Goal: Ask a question

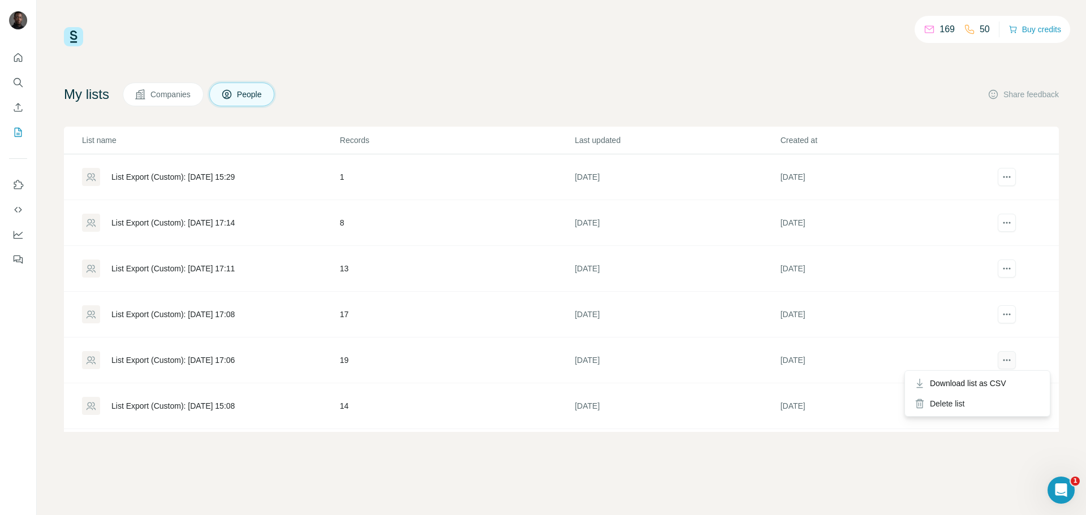
click at [1002, 353] on button "actions" at bounding box center [1007, 360] width 18 height 18
click at [235, 360] on div "List Export (Custom): [DATE] 17:06" at bounding box center [172, 360] width 123 height 11
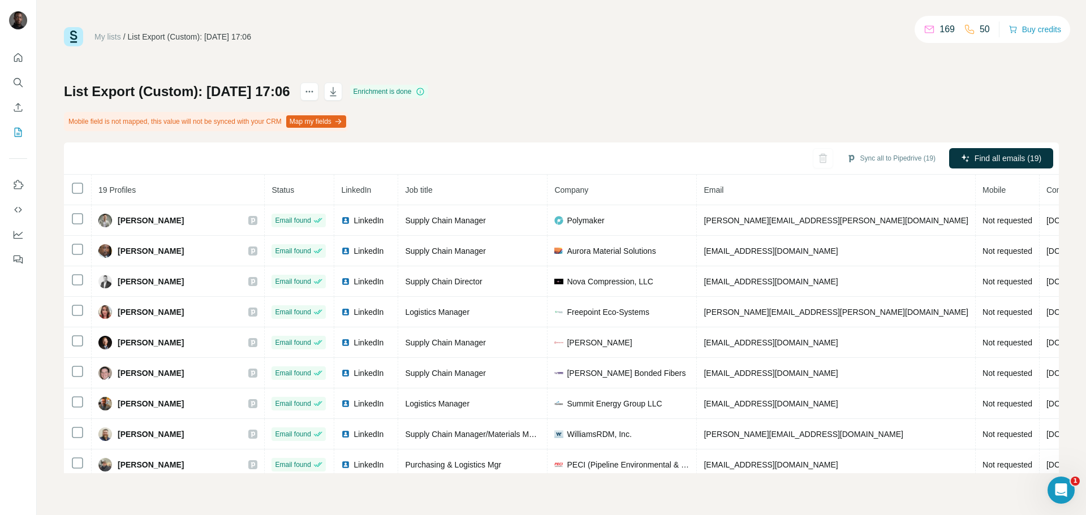
click at [1067, 487] on icon "Open Intercom Messenger" at bounding box center [1061, 490] width 19 height 19
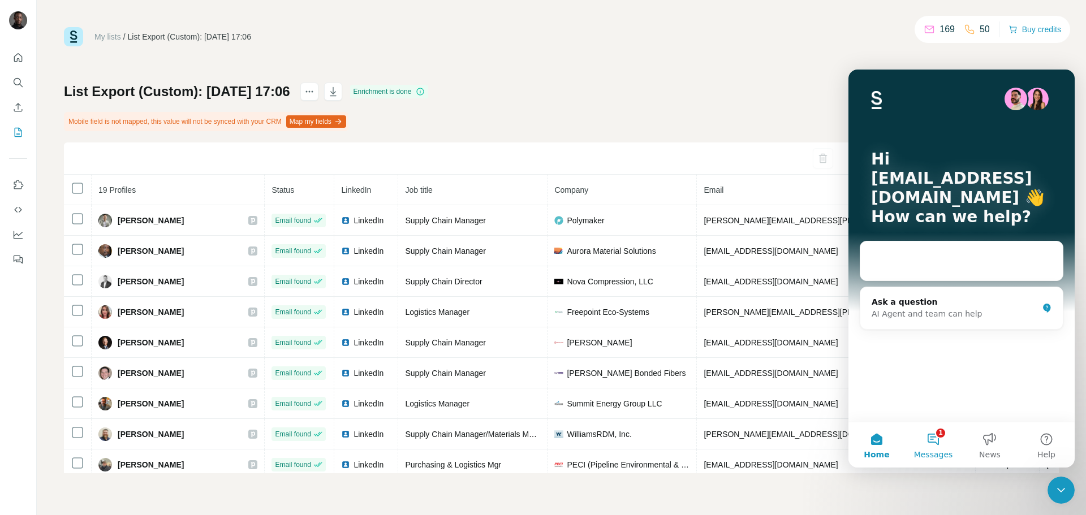
click at [943, 447] on button "1 Messages" at bounding box center [933, 444] width 57 height 45
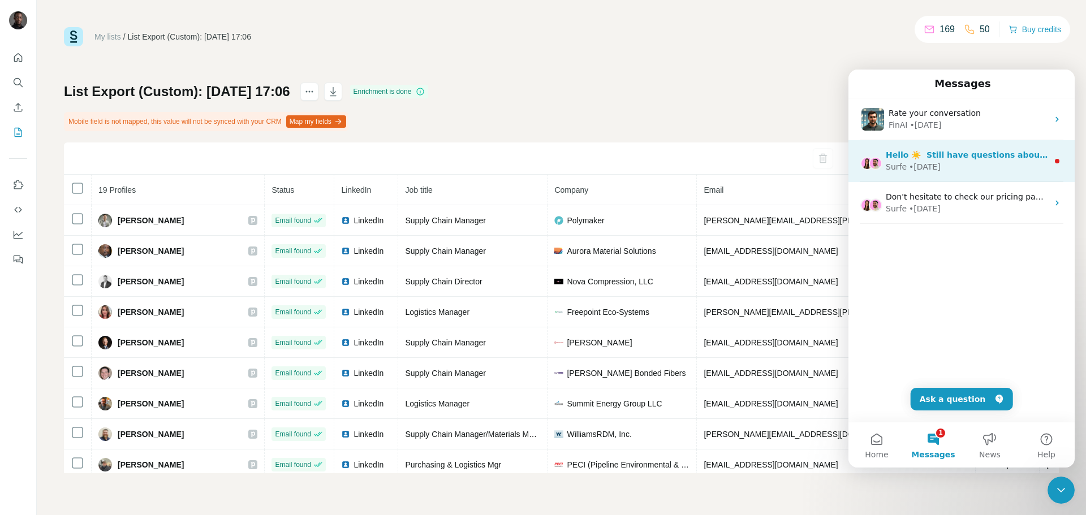
click at [943, 165] on div "Surfe • [DATE]" at bounding box center [967, 167] width 162 height 12
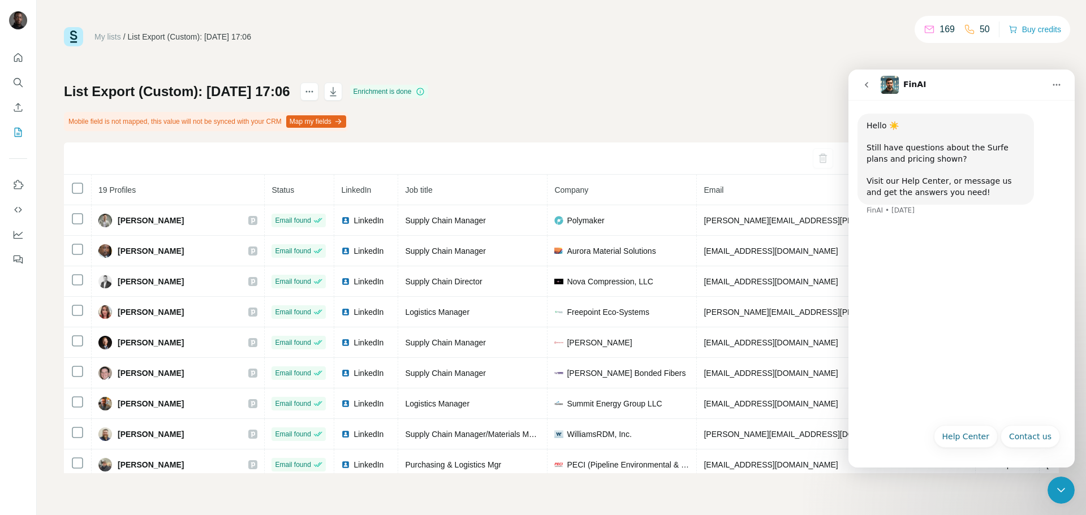
click at [873, 86] on button "go back" at bounding box center [866, 84] width 21 height 21
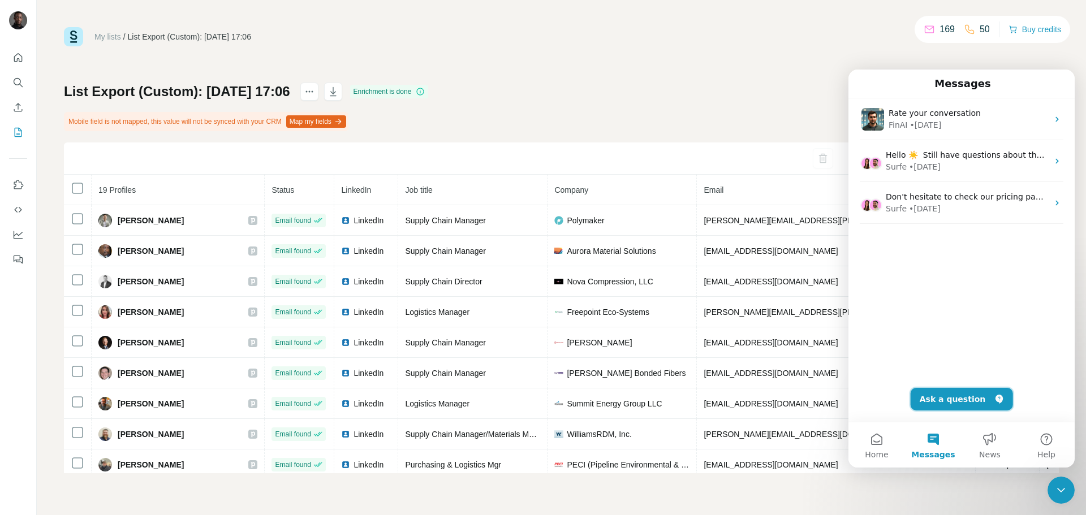
click at [952, 399] on button "Ask a question" at bounding box center [961, 399] width 102 height 23
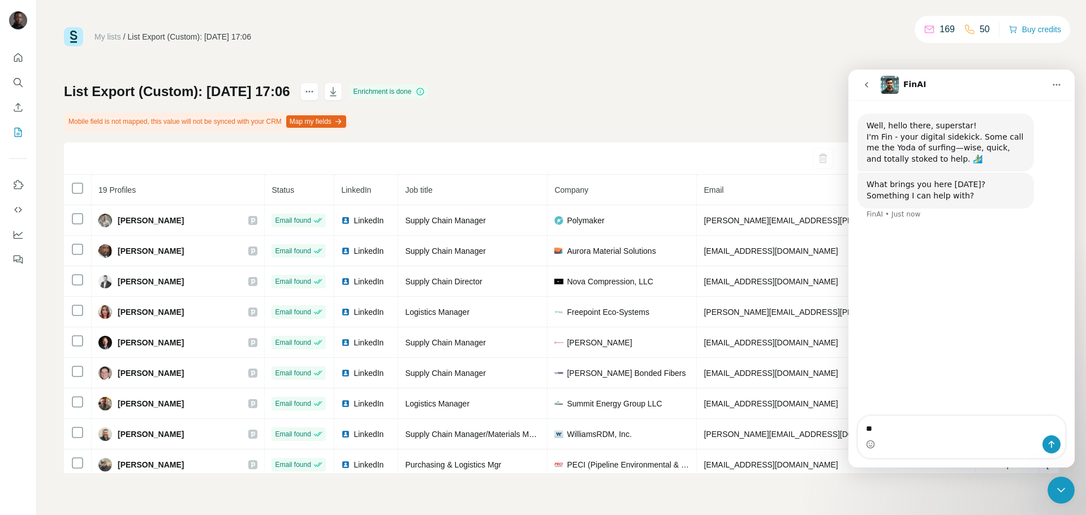
type textarea "*"
click at [1031, 417] on textarea "**********" at bounding box center [961, 420] width 207 height 31
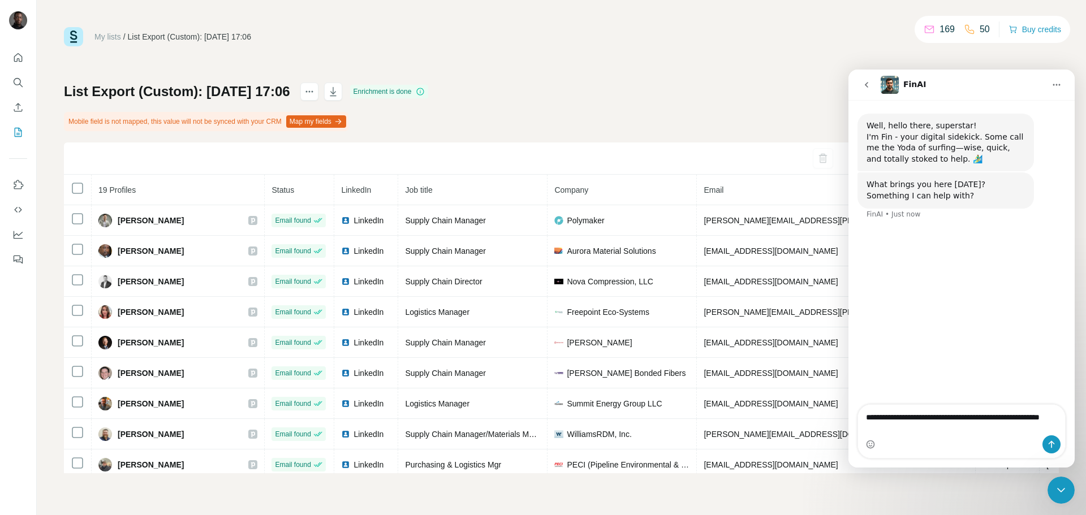
click at [1041, 418] on textarea "**********" at bounding box center [961, 420] width 207 height 31
click at [1034, 418] on textarea "**********" at bounding box center [961, 420] width 207 height 31
click at [1038, 416] on textarea "**********" at bounding box center [961, 420] width 207 height 31
click at [1005, 431] on textarea "**********" at bounding box center [961, 420] width 207 height 31
type textarea "**********"
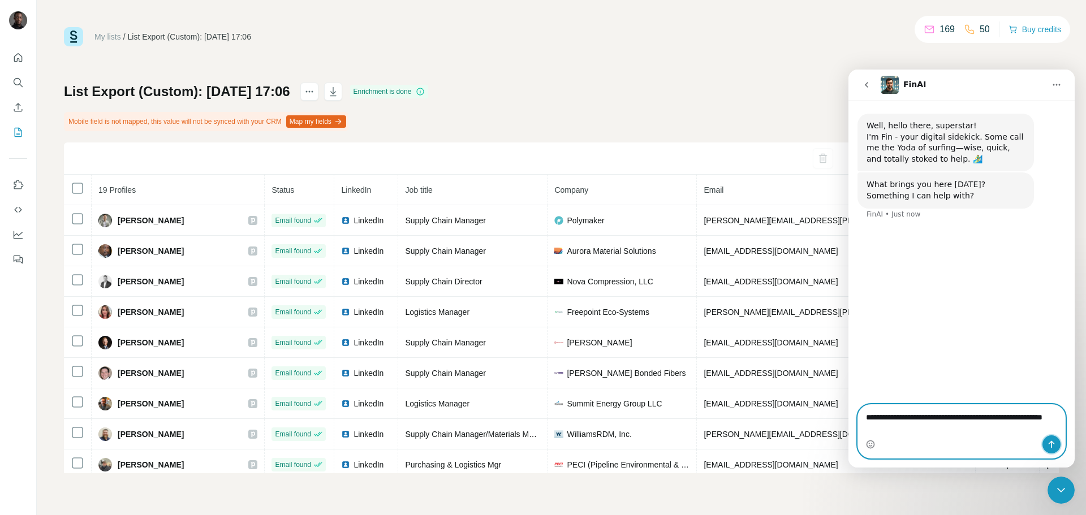
click at [1046, 439] on button "Send a message…" at bounding box center [1051, 444] width 18 height 18
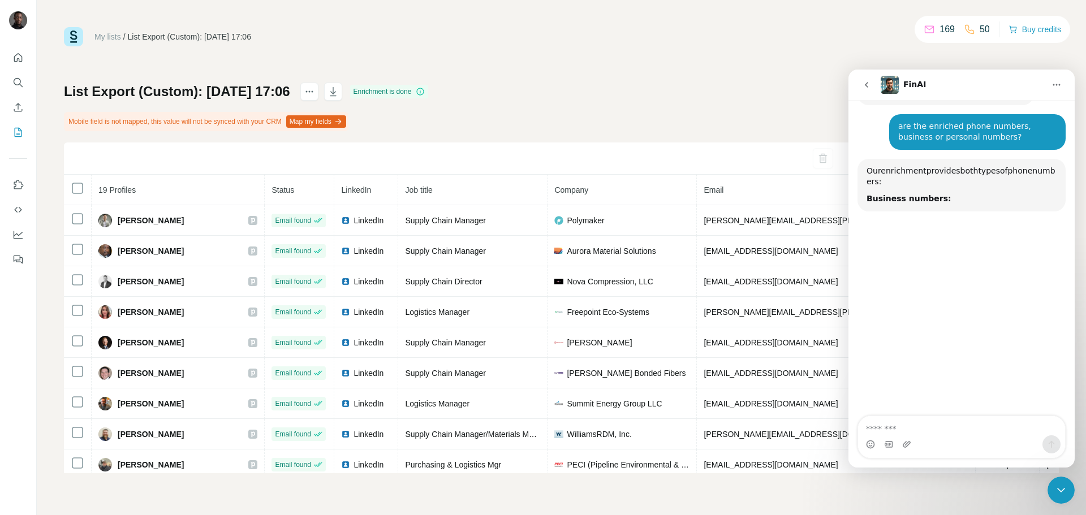
scroll to position [120, 0]
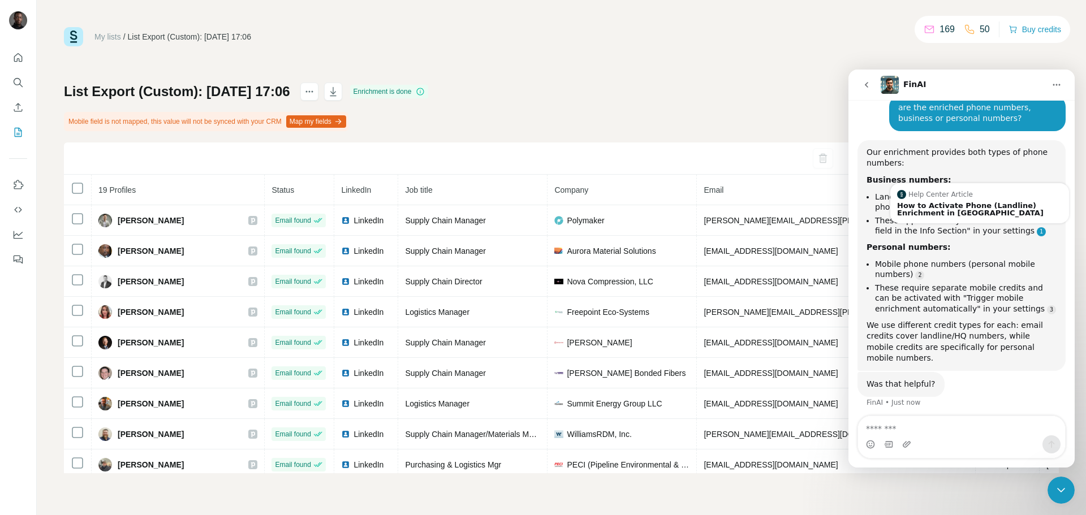
click at [1037, 236] on link "Source reference 10862070:" at bounding box center [1041, 231] width 9 height 9
click at [1016, 211] on div "How to Activate Phone (Landline) Enrichment in [GEOGRAPHIC_DATA]" at bounding box center [979, 209] width 165 height 15
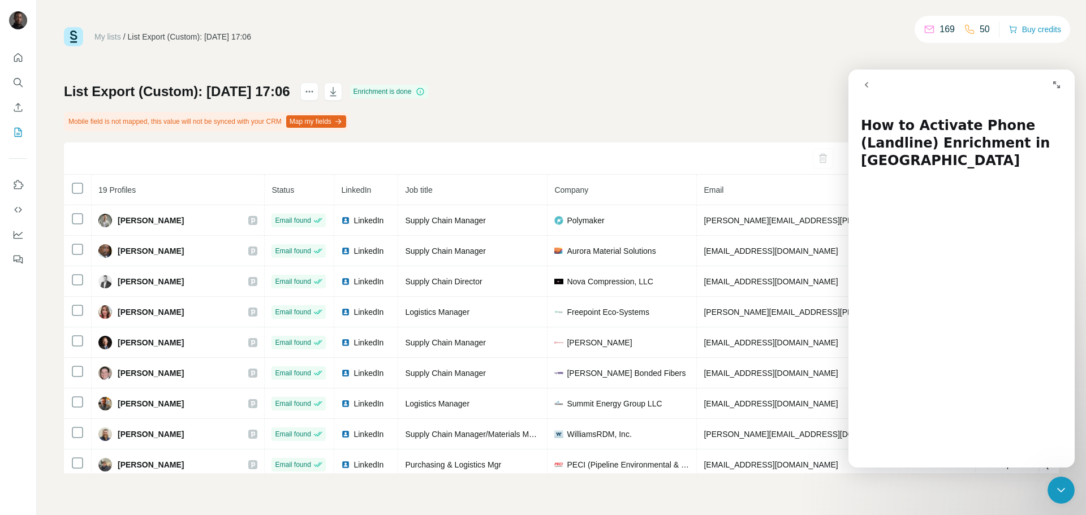
click at [865, 82] on icon "go back" at bounding box center [866, 84] width 9 height 9
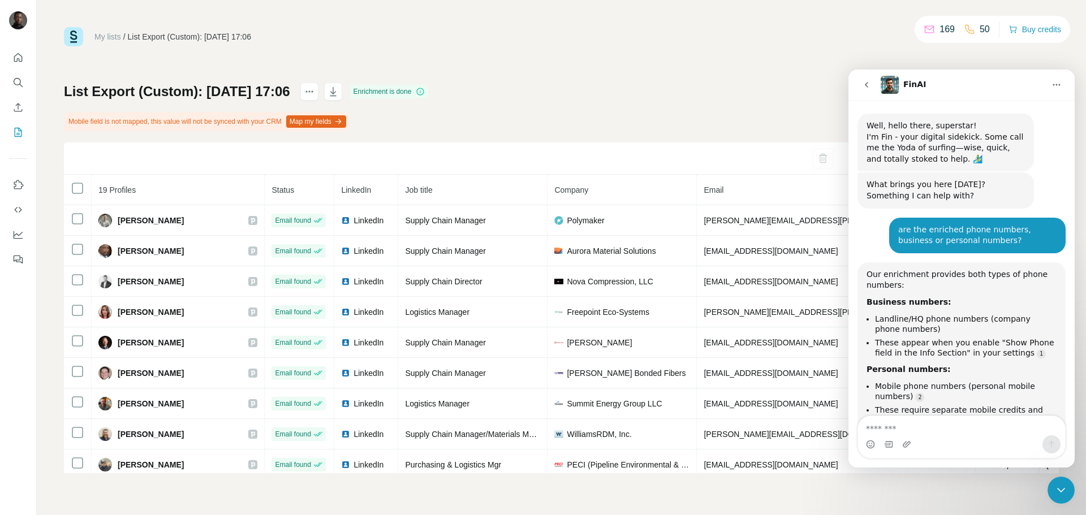
scroll to position [115, 0]
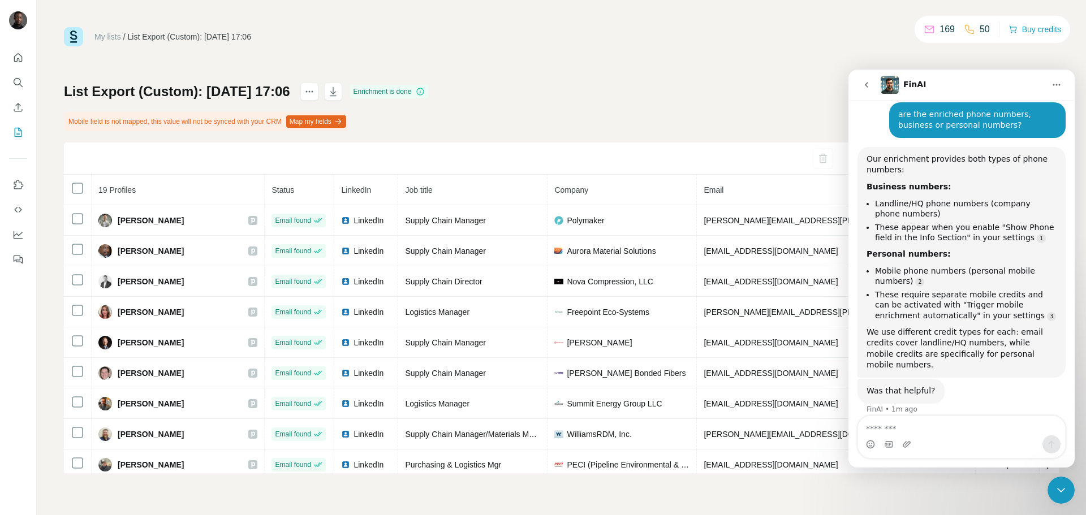
click at [867, 83] on icon "go back" at bounding box center [866, 84] width 9 height 9
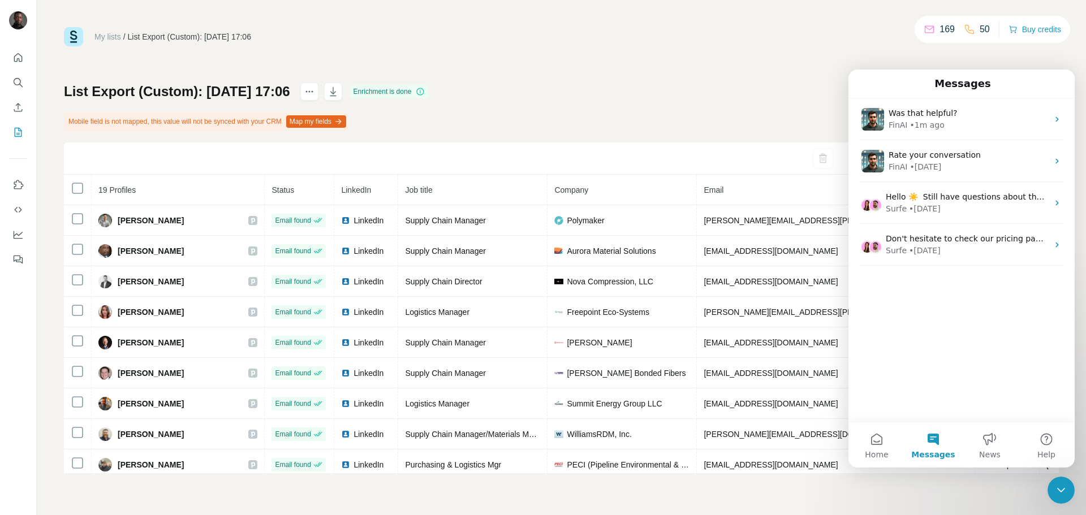
scroll to position [0, 0]
click at [737, 101] on div "List Export (Custom): [DATE] 17:06 Enrichment is done Mobile field is not mappe…" at bounding box center [561, 278] width 995 height 391
click at [1057, 490] on icon "Close Intercom Messenger" at bounding box center [1061, 491] width 14 height 14
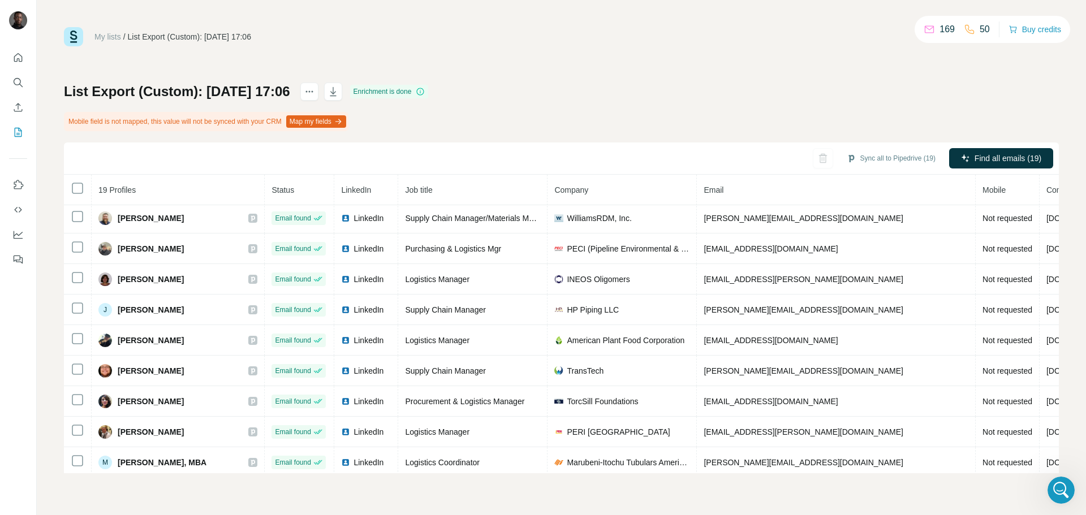
scroll to position [323, 0]
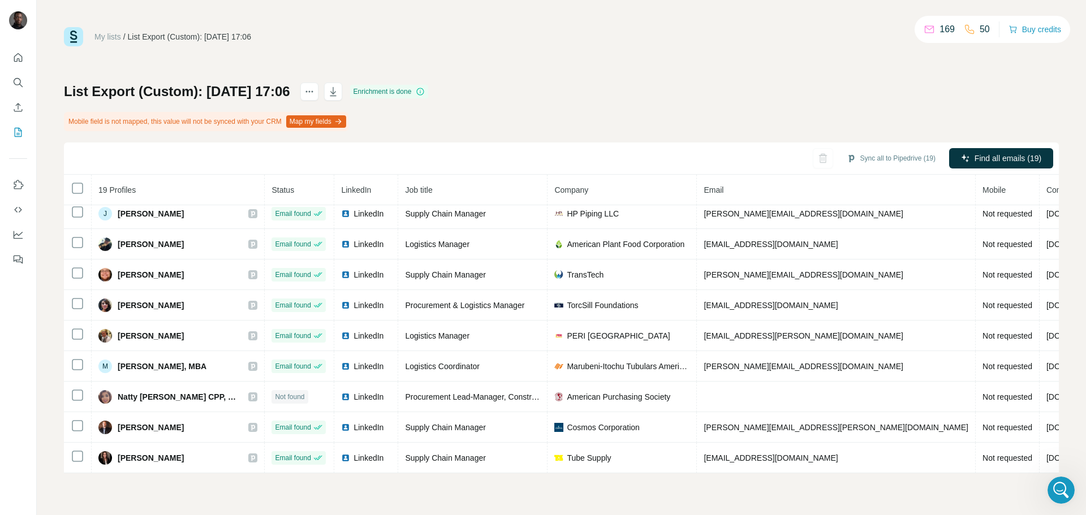
drag, startPoint x: 771, startPoint y: 476, endPoint x: 780, endPoint y: 476, distance: 8.5
click at [780, 476] on div "My lists / List Export (Custom): [DATE] 17:06 169 50 Buy credits List Export (C…" at bounding box center [561, 257] width 1049 height 515
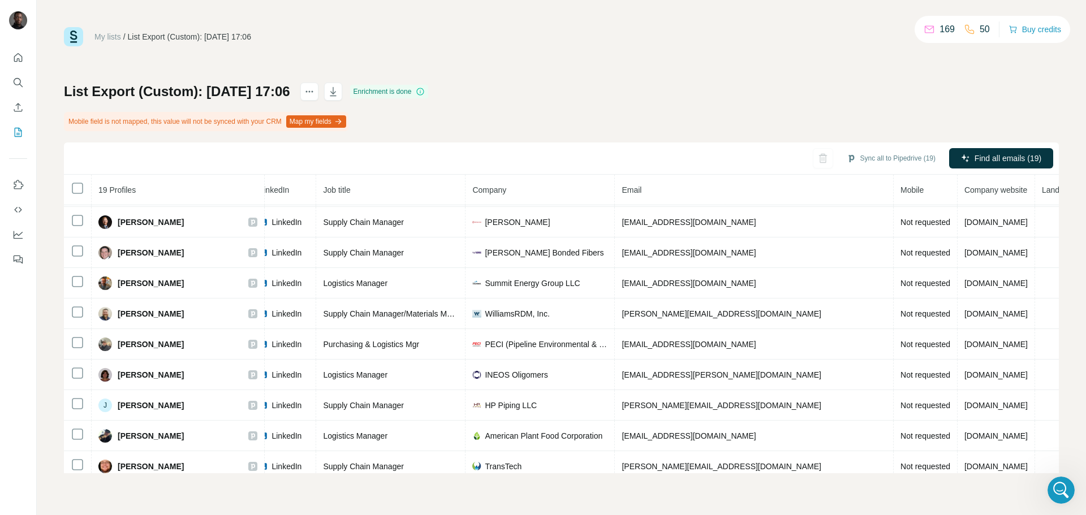
scroll to position [41, 82]
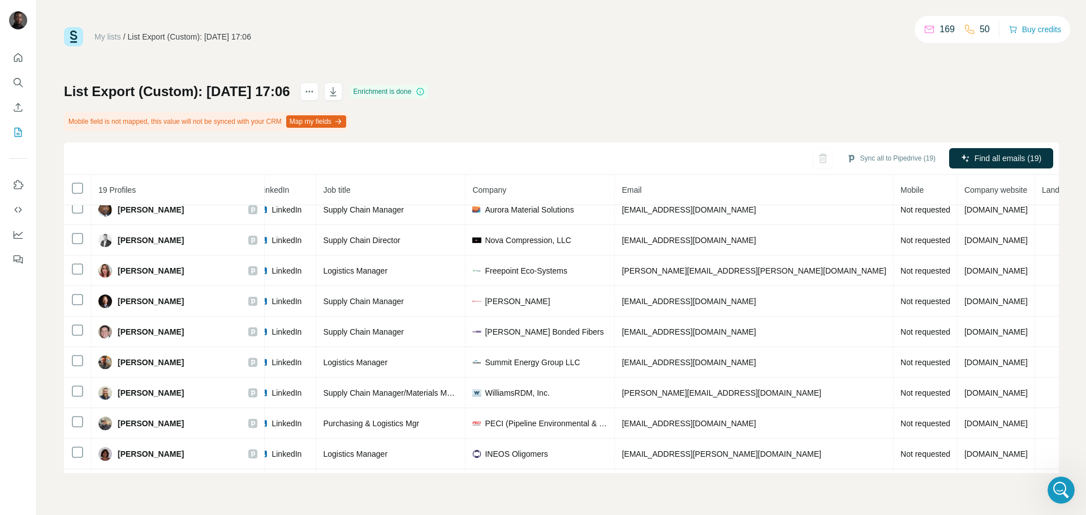
click at [1042, 194] on span "Landline" at bounding box center [1057, 189] width 30 height 9
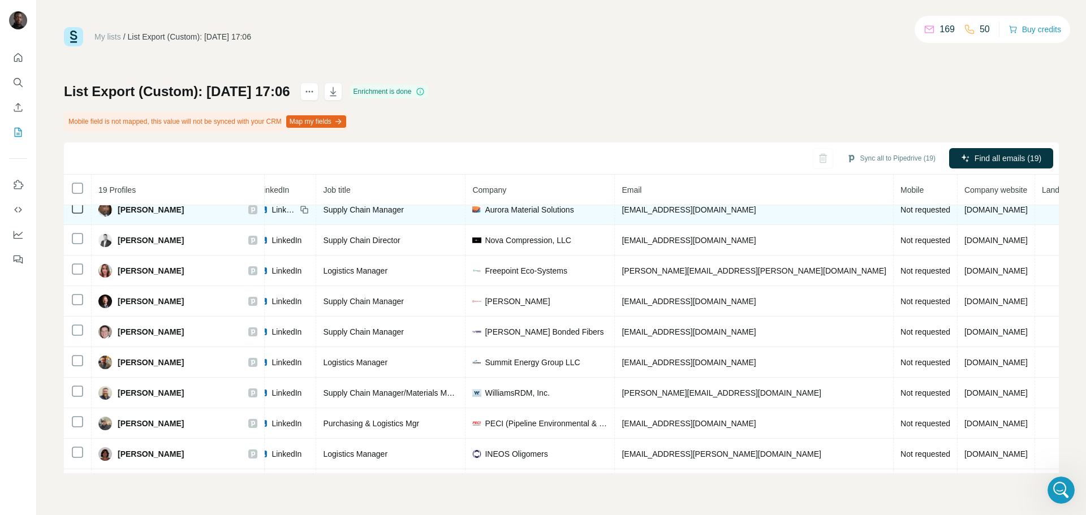
click at [1035, 213] on td at bounding box center [1057, 210] width 44 height 31
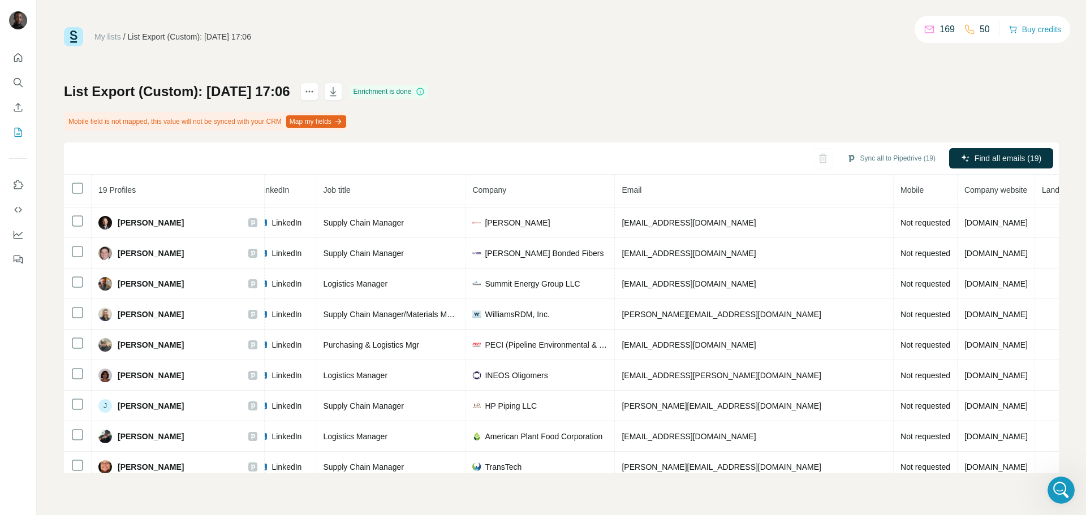
scroll to position [0, 82]
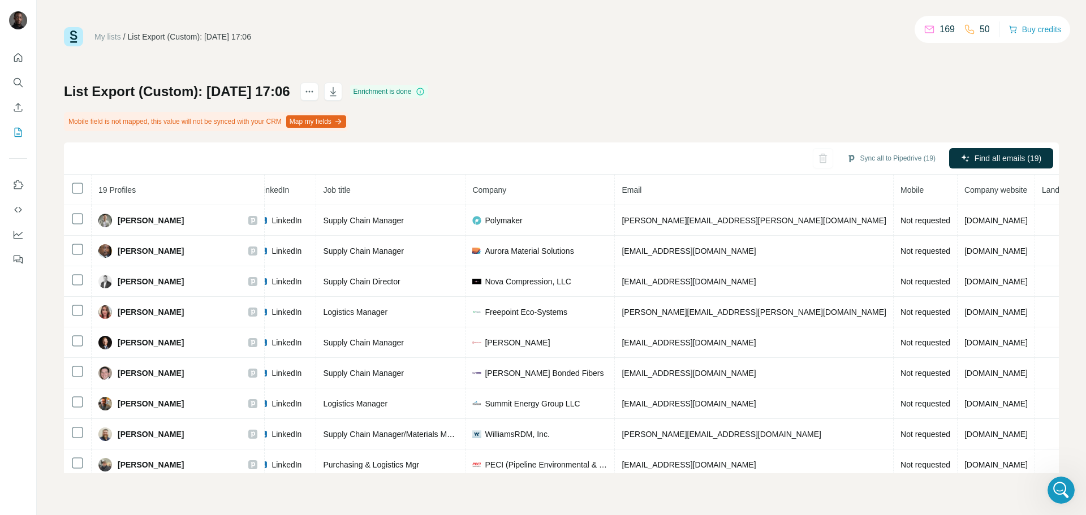
click at [447, 58] on div "My lists / List Export (Custom): [DATE] 17:06 169 50 Buy credits List Export (C…" at bounding box center [561, 250] width 995 height 446
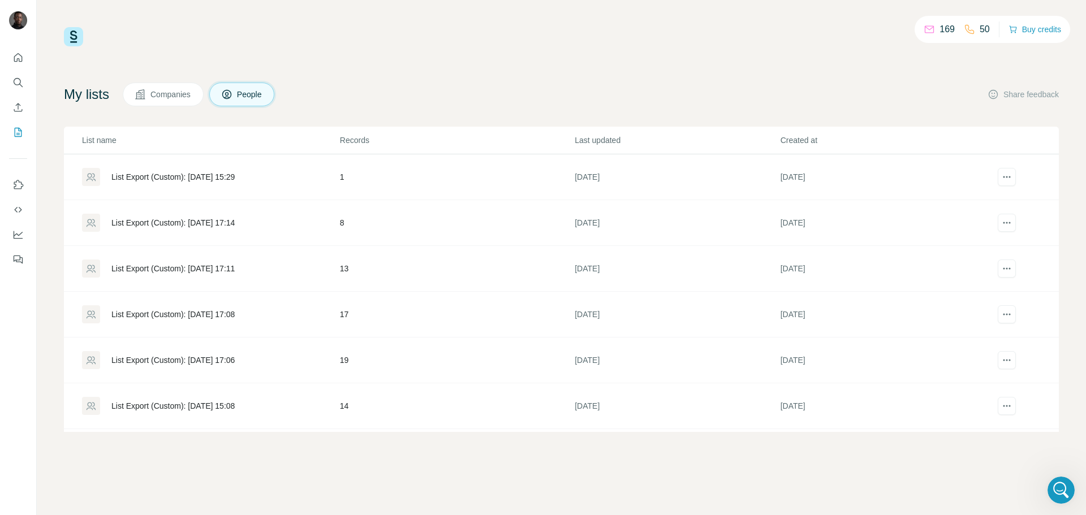
click at [401, 269] on td "13" at bounding box center [456, 269] width 235 height 46
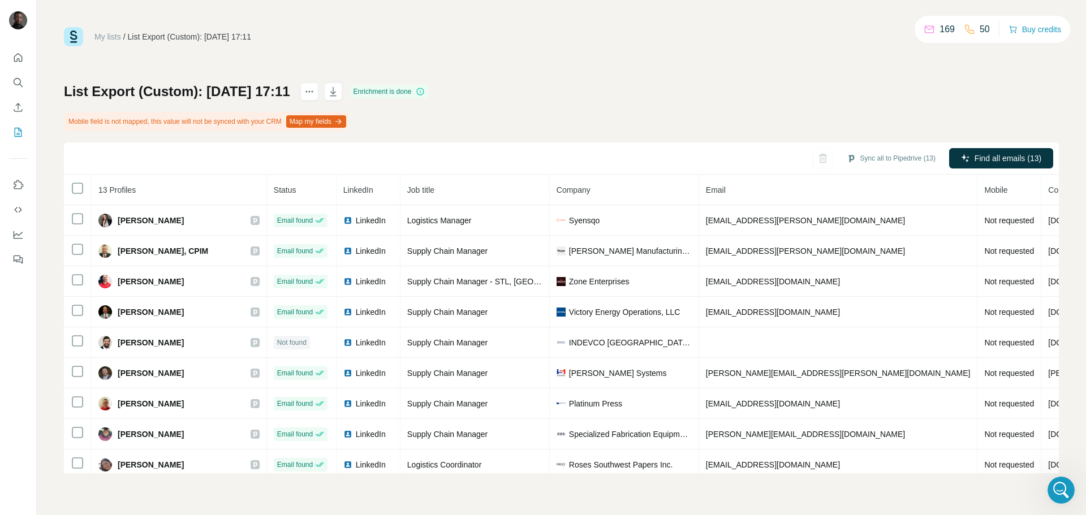
click at [1065, 491] on icon "Open Intercom Messenger" at bounding box center [1061, 490] width 19 height 19
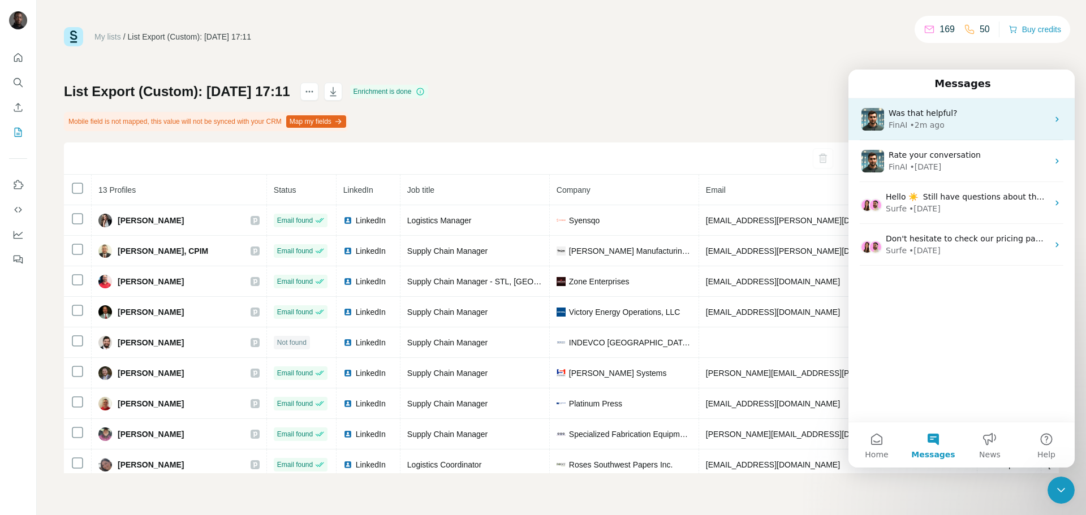
click at [954, 123] on div "FinAI • 2m ago" at bounding box center [967, 125] width 159 height 12
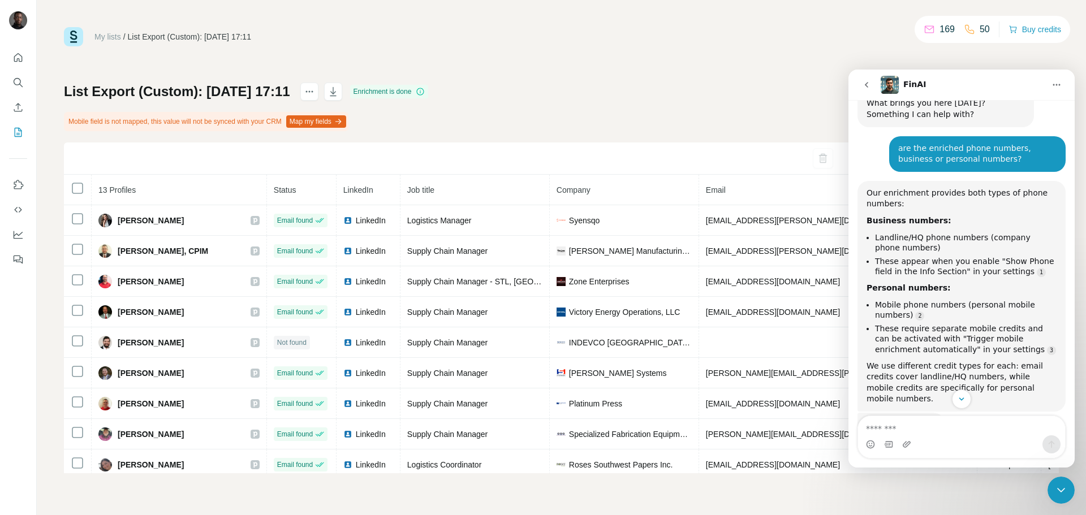
scroll to position [93, 0]
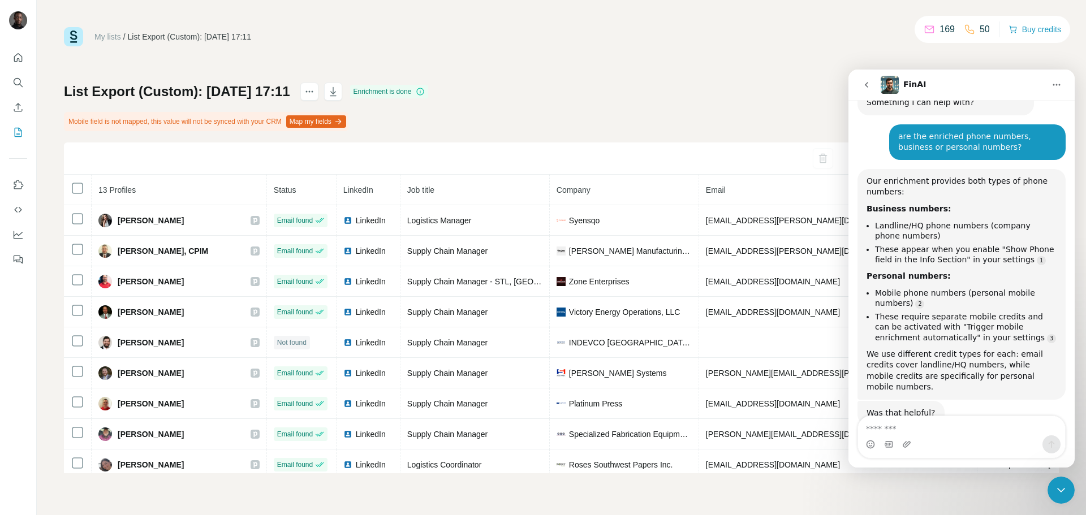
click at [654, 109] on div "List Export (Custom): [DATE] 17:11 Enrichment is done Mobile field is not mappe…" at bounding box center [561, 278] width 995 height 391
click at [647, 83] on div "List Export (Custom): [DATE] 17:11 Enrichment is done Mobile field is not mappe…" at bounding box center [561, 278] width 995 height 391
click at [862, 77] on button "go back" at bounding box center [866, 84] width 21 height 21
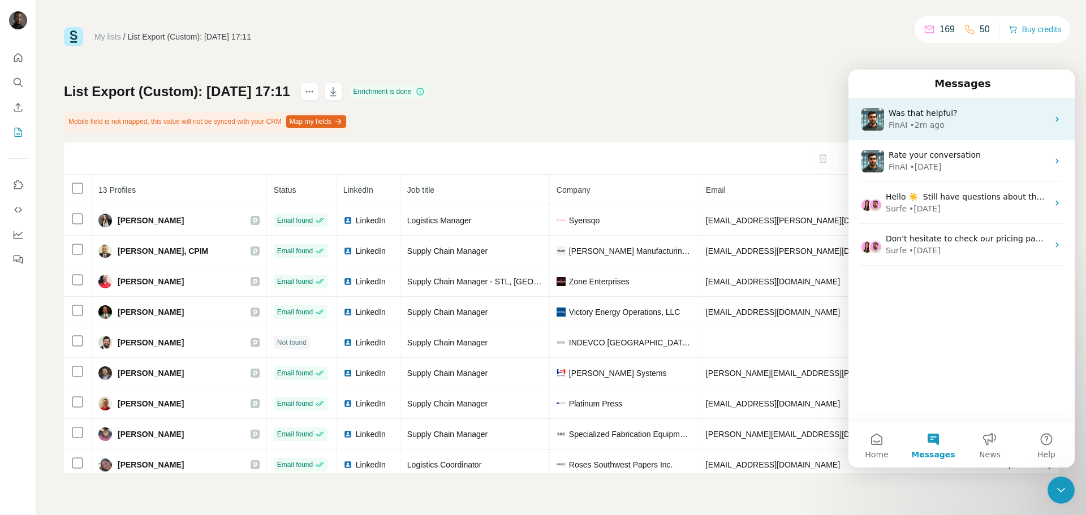
click at [912, 102] on div "Was that helpful? [GEOGRAPHIC_DATA] • 2m ago" at bounding box center [961, 119] width 226 height 42
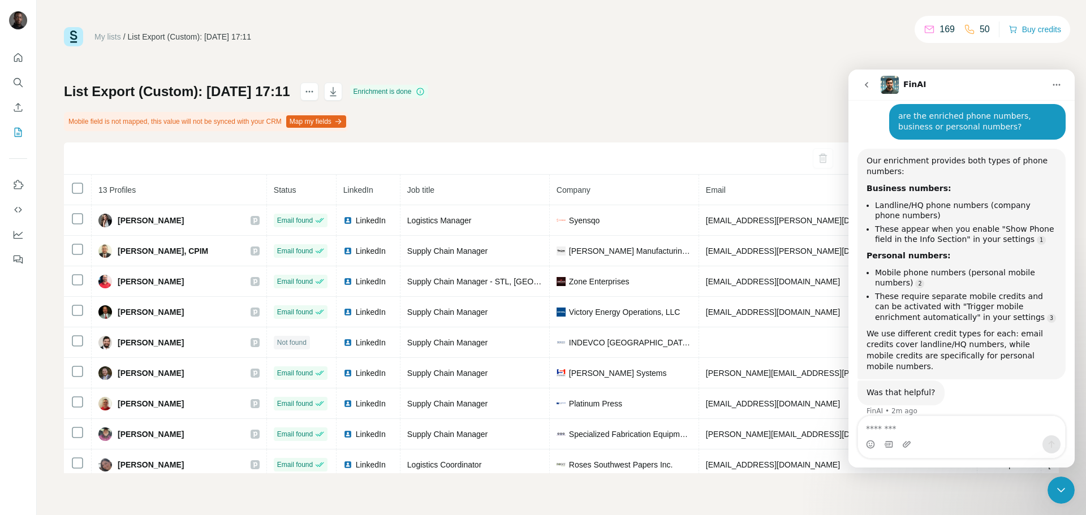
scroll to position [115, 0]
click at [867, 81] on icon "go back" at bounding box center [866, 84] width 9 height 9
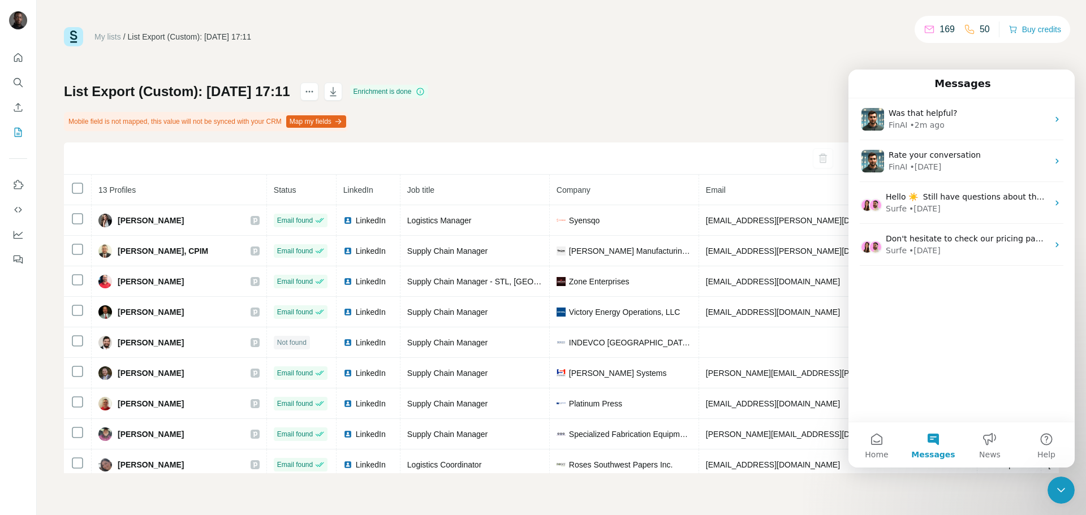
click at [791, 80] on div "My lists / List Export (Custom): [DATE] 17:11 169 50 Buy credits List Export (C…" at bounding box center [561, 250] width 995 height 446
click at [603, 49] on div "My lists / List Export (Custom): [DATE] 17:11 169 50 Buy credits List Export (C…" at bounding box center [561, 250] width 995 height 446
drag, startPoint x: 726, startPoint y: 100, endPoint x: 759, endPoint y: 135, distance: 48.8
click at [727, 97] on div "List Export (Custom): [DATE] 17:11 Enrichment is done Mobile field is not mappe…" at bounding box center [561, 278] width 995 height 391
click at [870, 453] on span "Home" at bounding box center [876, 455] width 23 height 8
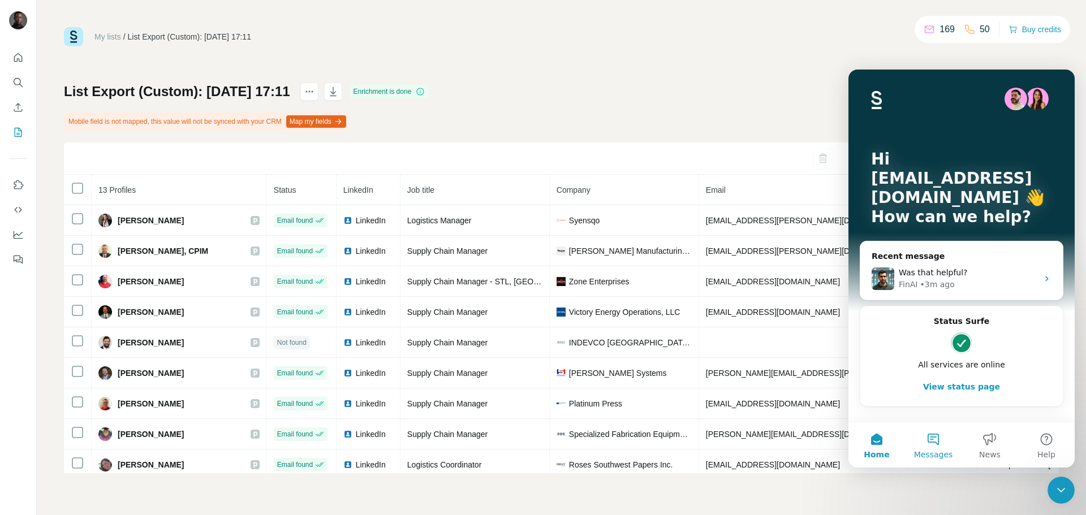
click at [936, 444] on button "Messages" at bounding box center [933, 444] width 57 height 45
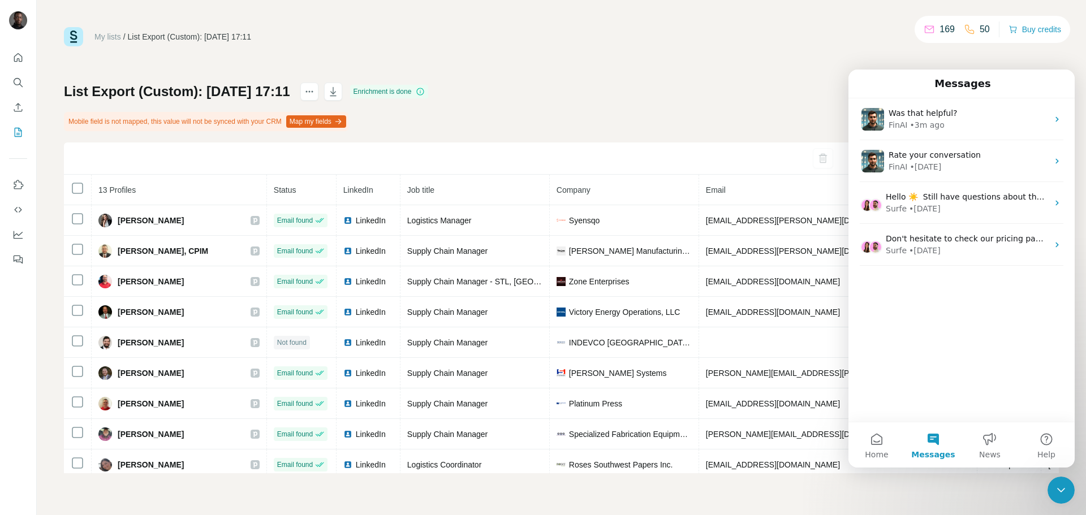
click at [1074, 487] on div "Close Intercom Messenger" at bounding box center [1060, 490] width 27 height 27
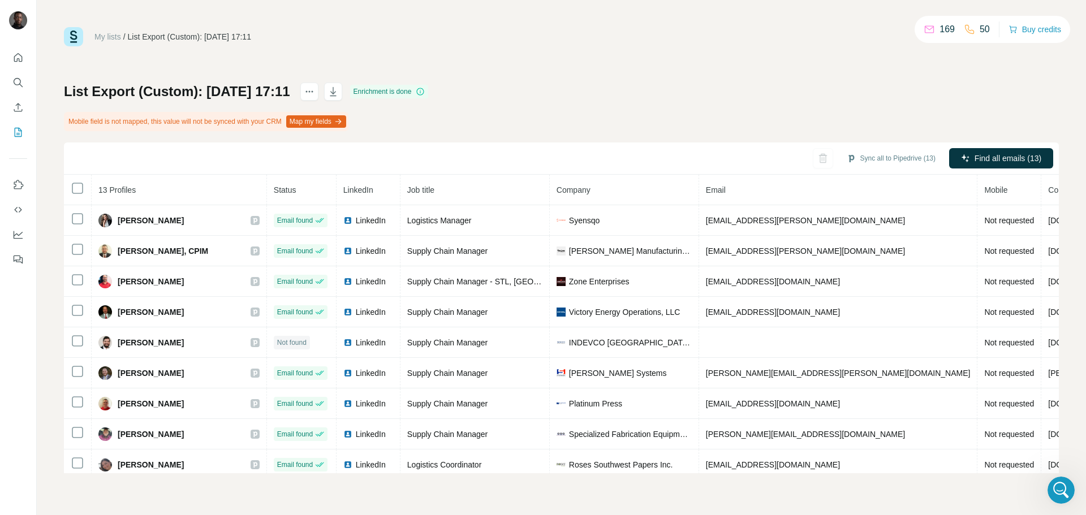
drag, startPoint x: 1031, startPoint y: 191, endPoint x: 775, endPoint y: 113, distance: 267.3
click at [775, 113] on div "List Export (Custom): [DATE] 17:11 Enrichment is done Mobile field is not mappe…" at bounding box center [561, 278] width 995 height 391
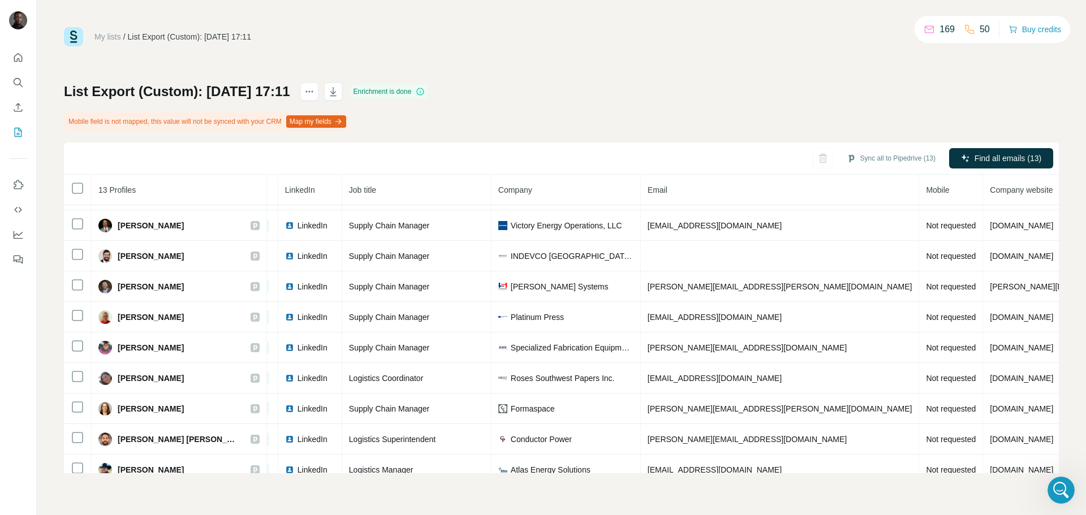
scroll to position [0, 58]
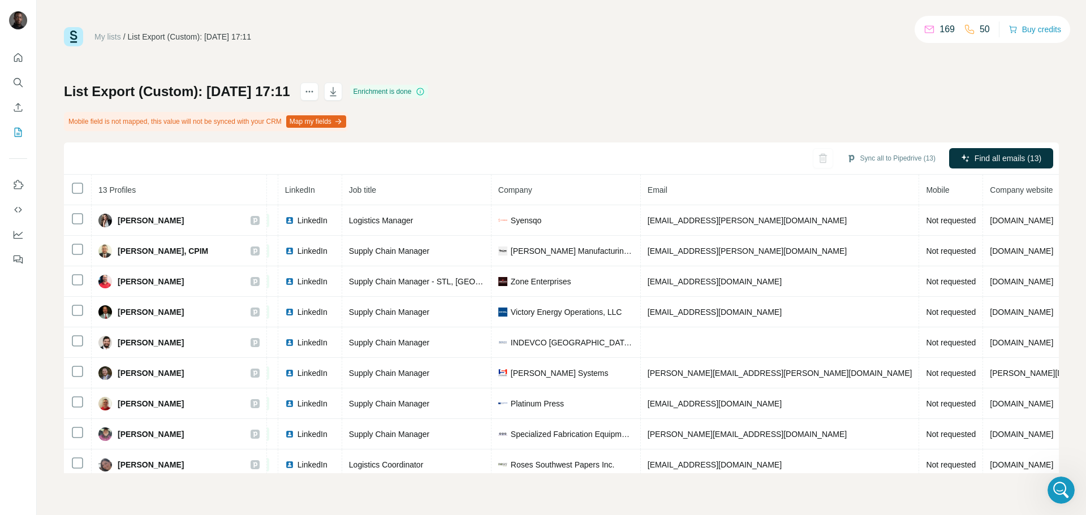
click at [869, 98] on div "List Export (Custom): [DATE] 17:11 Enrichment is done Mobile field is not mappe…" at bounding box center [561, 278] width 995 height 391
drag, startPoint x: 976, startPoint y: 193, endPoint x: 659, endPoint y: 181, distance: 317.5
click at [933, 194] on tr "13 Profiles Status LinkedIn Job title Company Email Mobile Company website Land…" at bounding box center [636, 190] width 1260 height 31
click at [27, 60] on button "Quick start" at bounding box center [18, 58] width 18 height 20
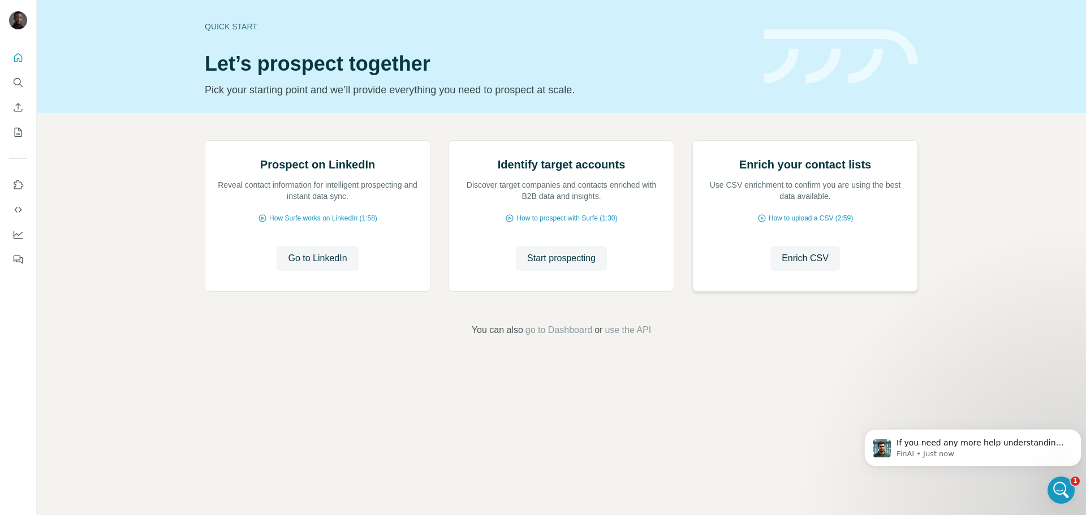
click at [812, 202] on p "Use CSV enrichment to confirm you are using the best data available." at bounding box center [805, 190] width 202 height 23
click at [23, 113] on button "Enrich CSV" at bounding box center [18, 107] width 18 height 20
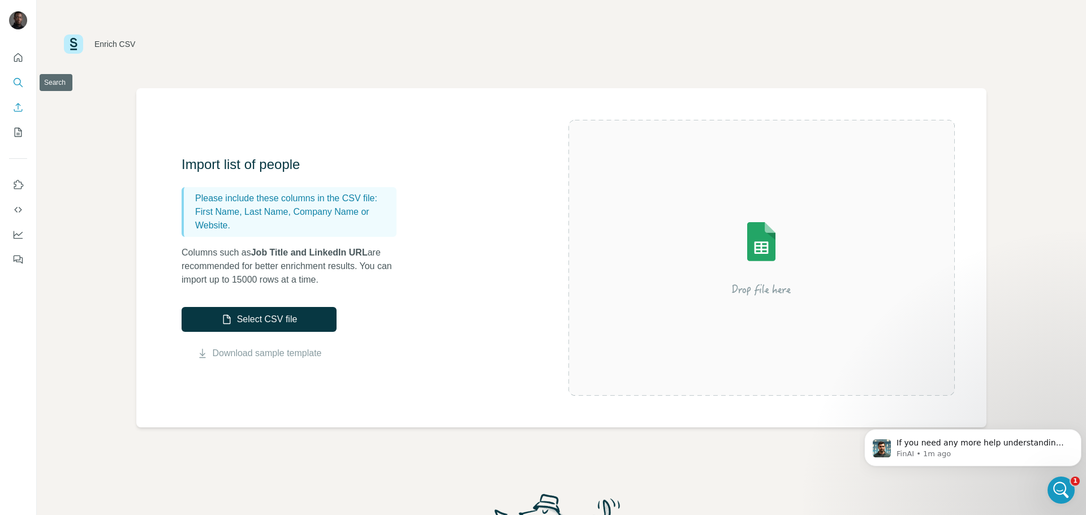
click at [15, 84] on icon "Search" at bounding box center [17, 81] width 7 height 7
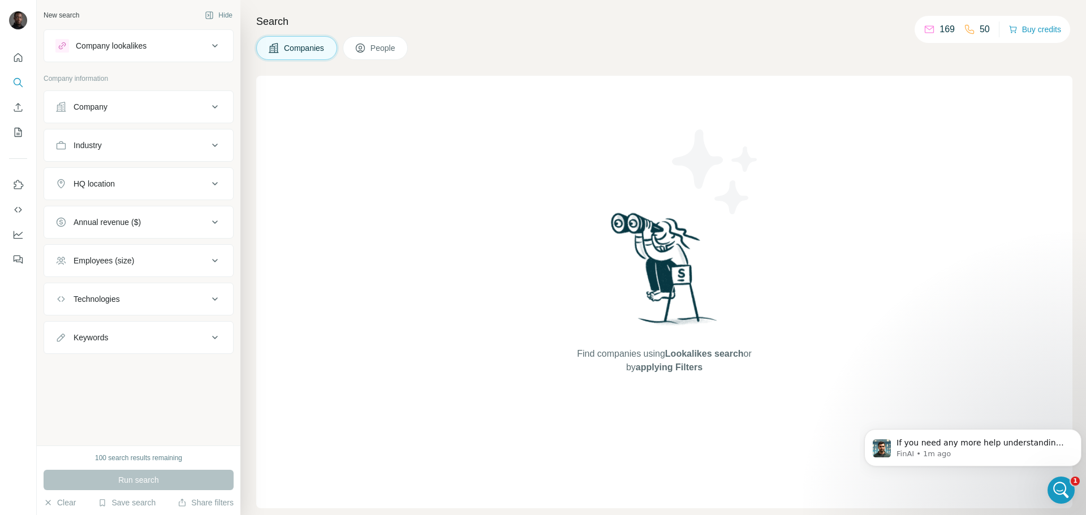
click at [370, 55] on button "People" at bounding box center [376, 48] width 66 height 24
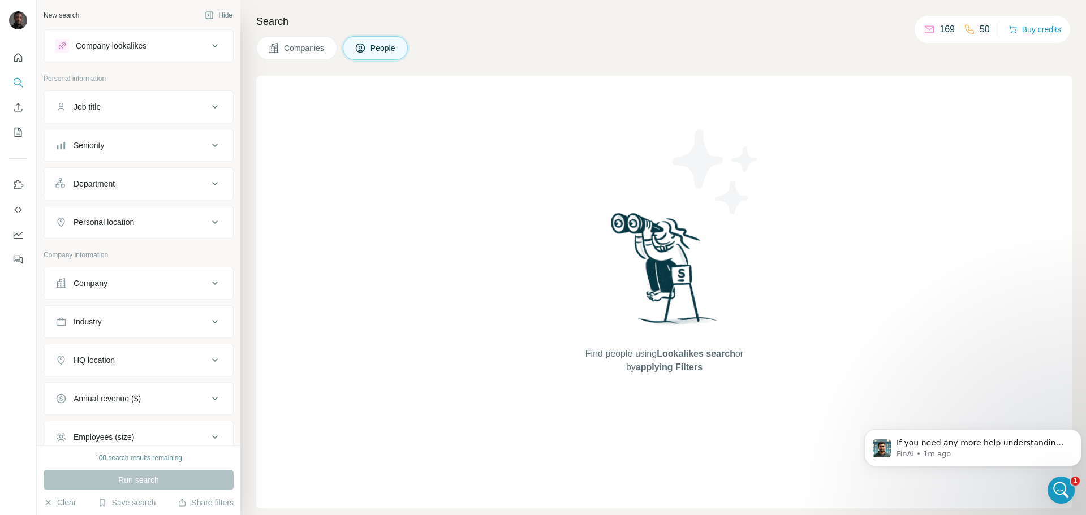
click at [296, 44] on span "Companies" at bounding box center [304, 47] width 41 height 11
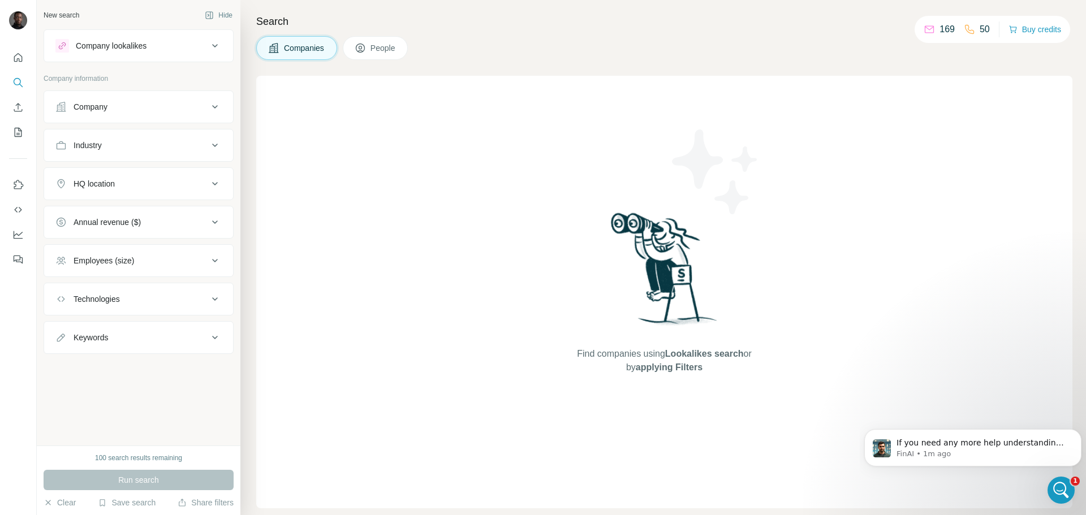
click at [207, 45] on button "Company lookalikes" at bounding box center [138, 45] width 189 height 27
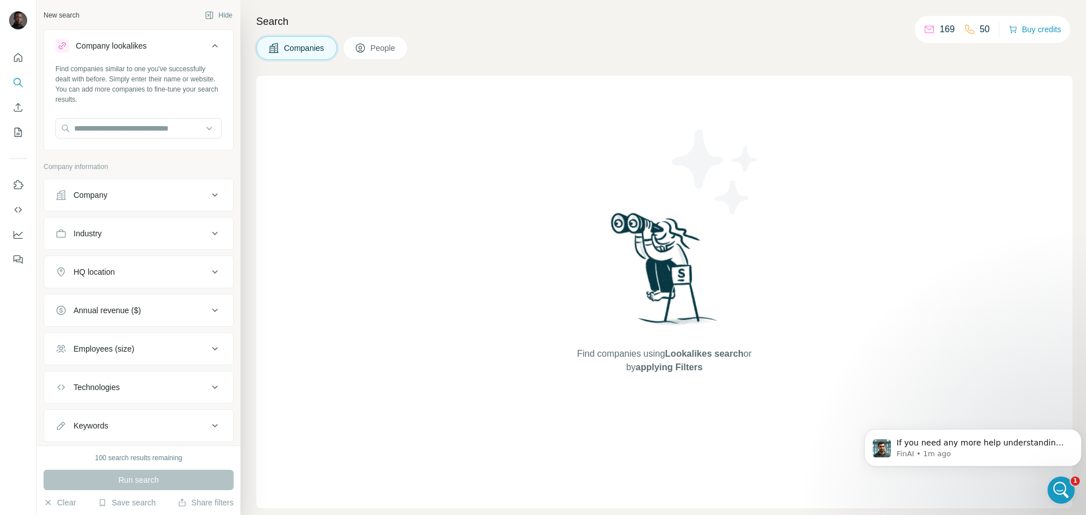
click at [206, 45] on div "Company lookalikes" at bounding box center [131, 46] width 153 height 14
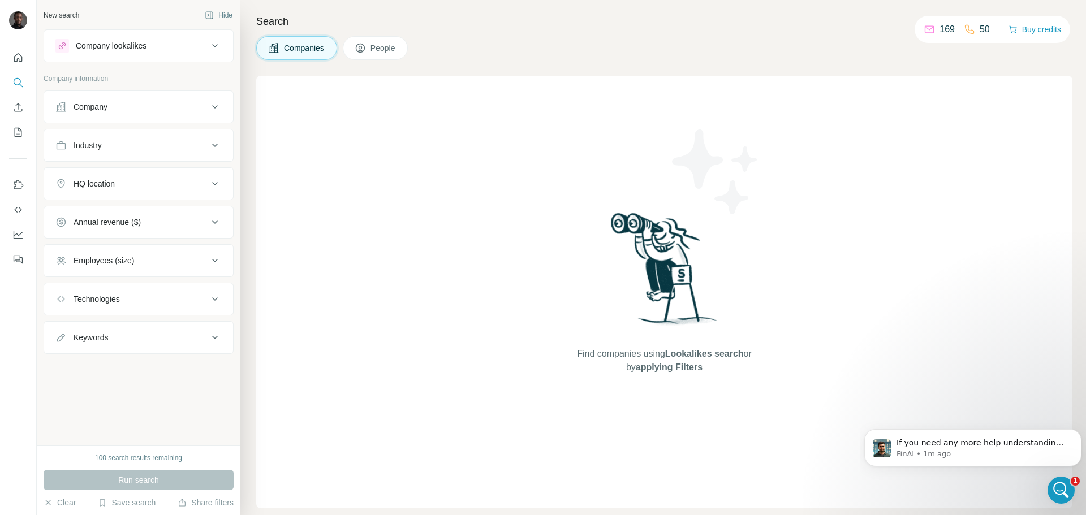
click at [155, 45] on div "Company lookalikes" at bounding box center [131, 46] width 153 height 14
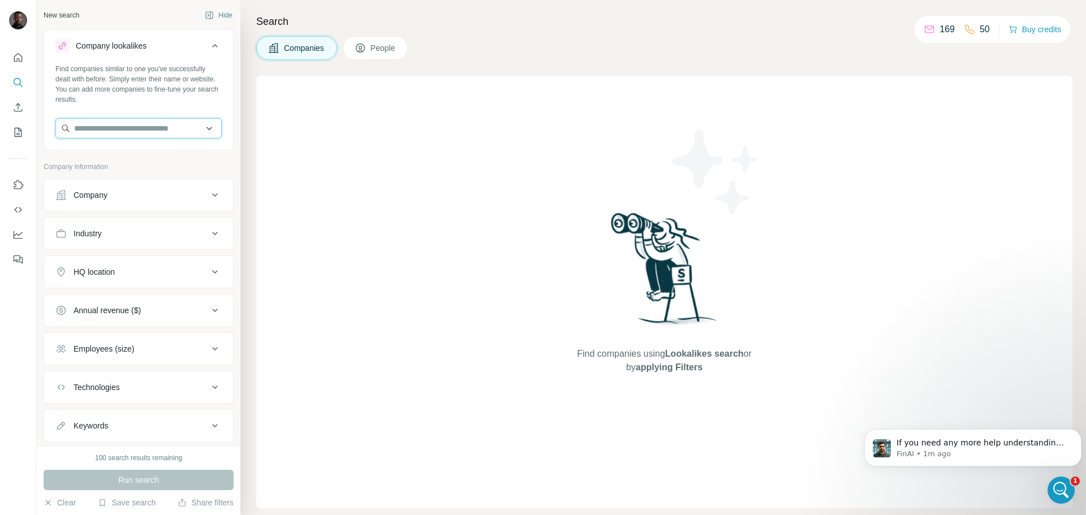
click at [128, 122] on input "text" at bounding box center [138, 128] width 166 height 20
click at [22, 50] on button "Quick start" at bounding box center [18, 58] width 18 height 20
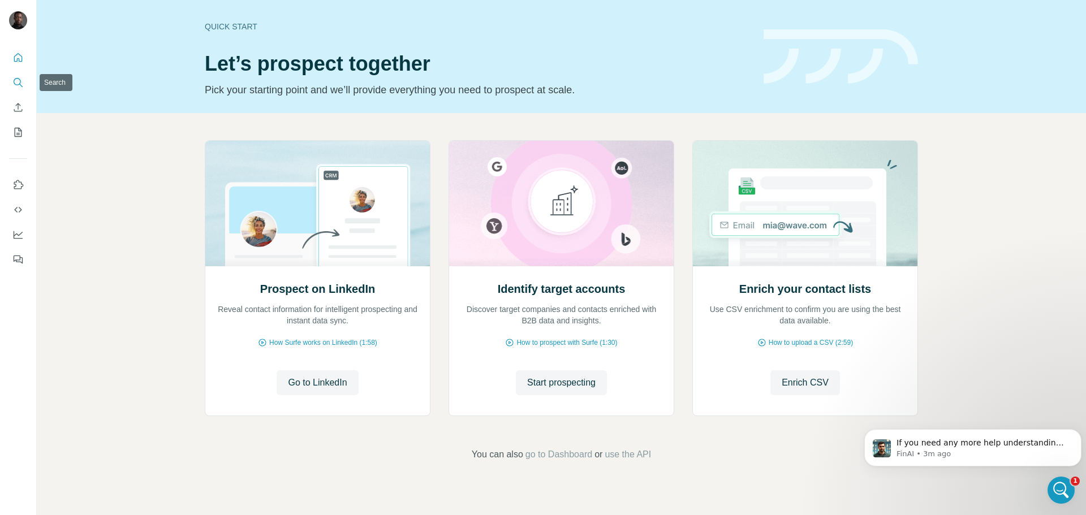
click at [19, 85] on icon "Search" at bounding box center [17, 82] width 11 height 11
click at [19, 129] on icon "My lists" at bounding box center [17, 132] width 11 height 11
